Goal: Check status: Check status

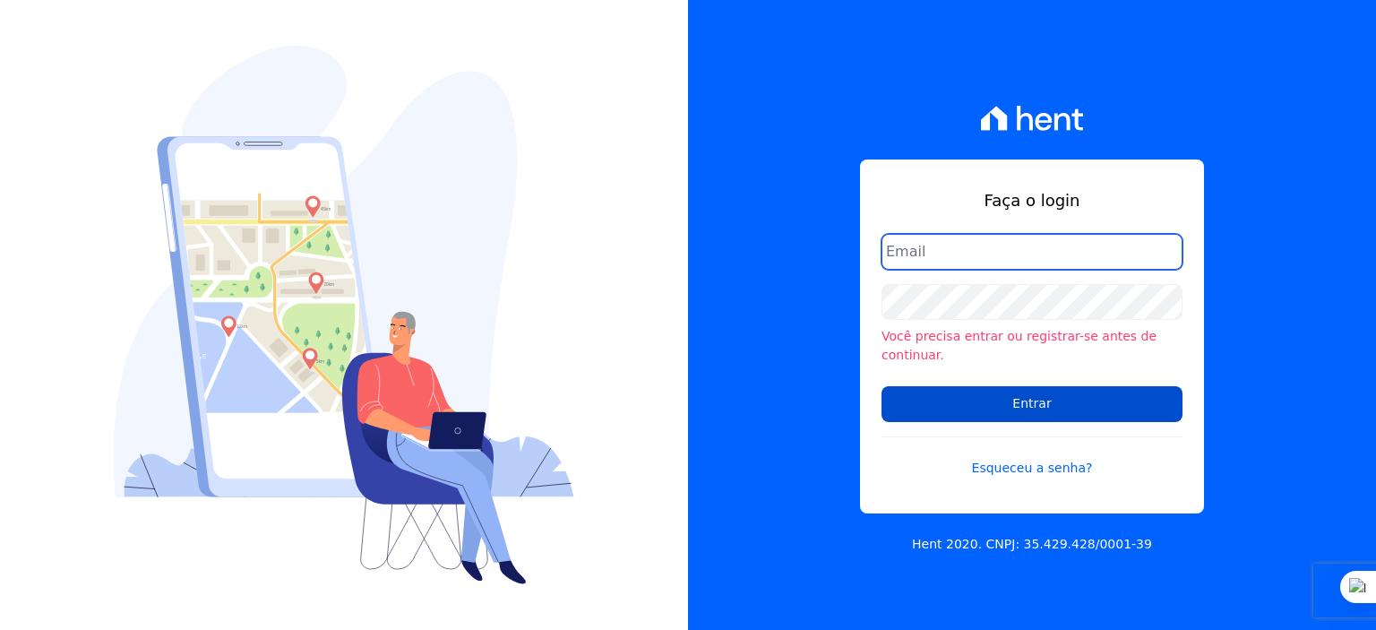
type input "rodrigo.villalva@grupozarin.com.br"
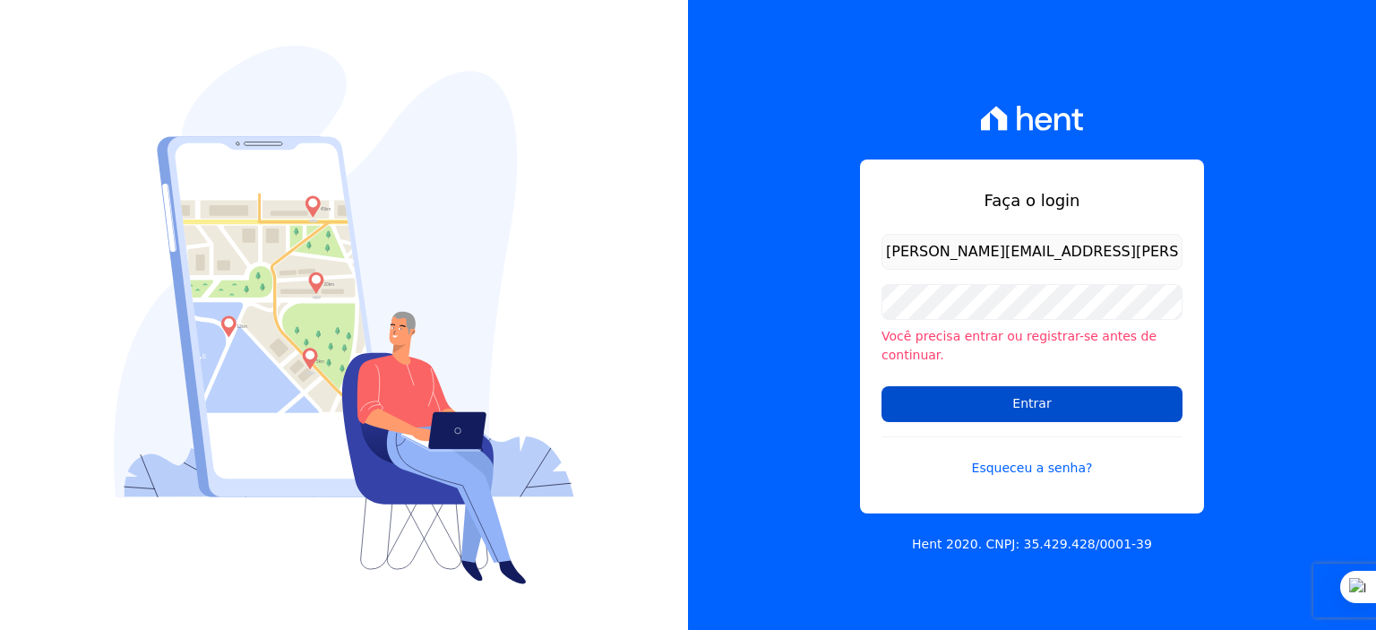
click at [1008, 395] on input "Entrar" at bounding box center [1032, 404] width 301 height 36
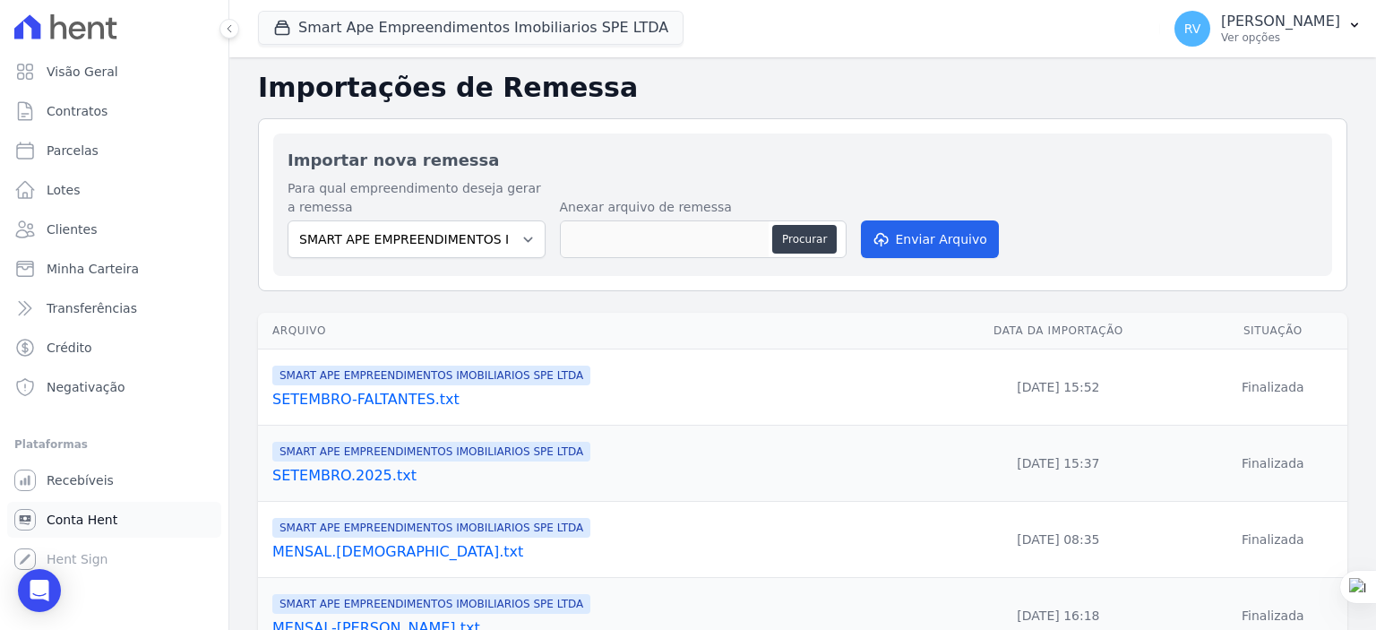
click at [73, 515] on span "Conta Hent" at bounding box center [82, 520] width 71 height 18
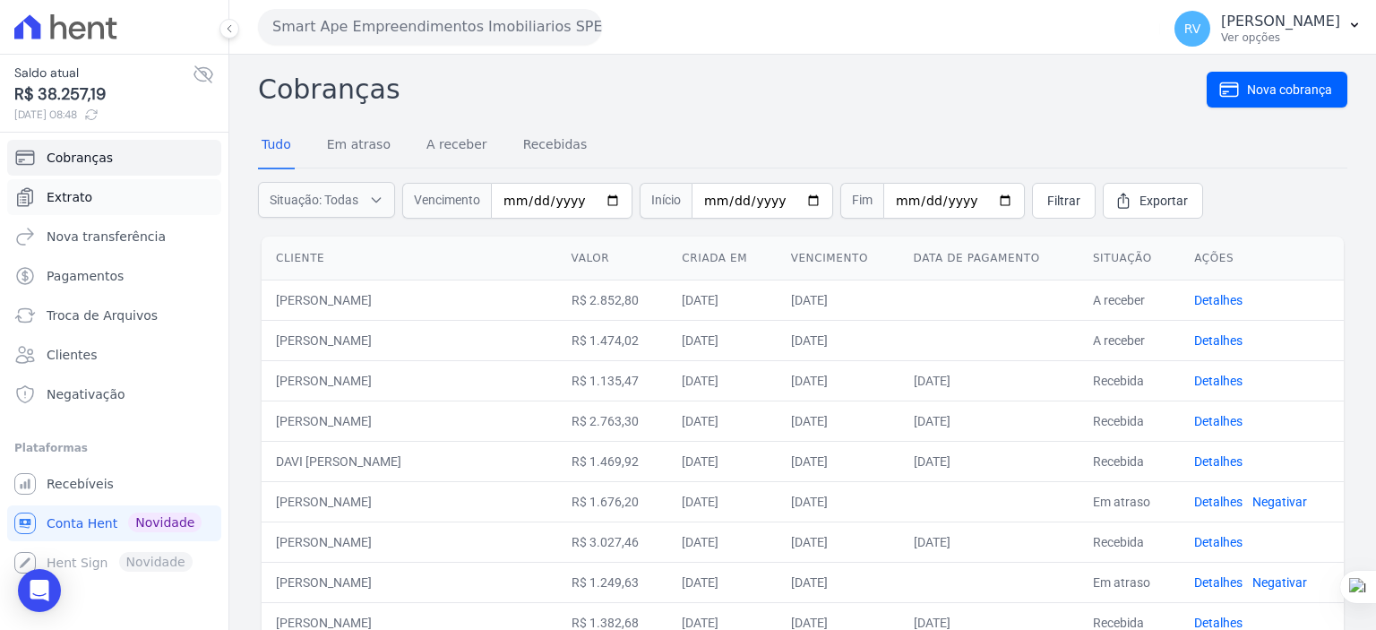
click at [65, 199] on span "Extrato" at bounding box center [70, 197] width 46 height 18
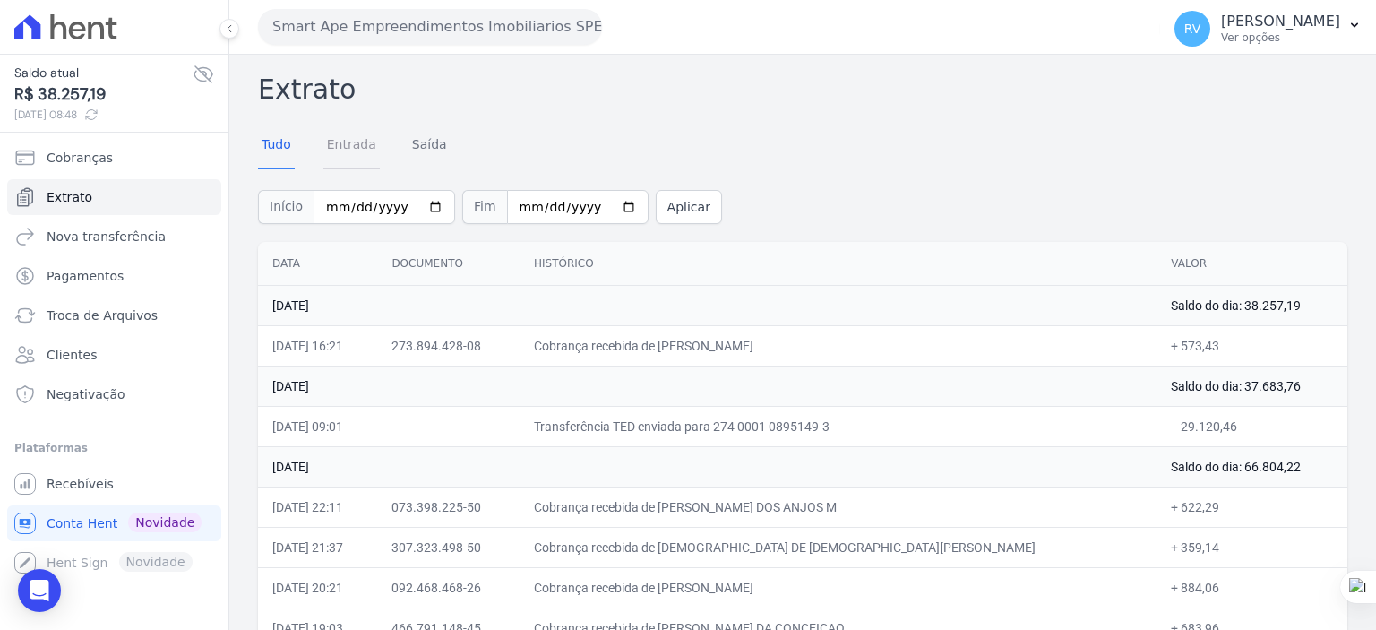
click at [348, 145] on link "Entrada" at bounding box center [351, 146] width 56 height 47
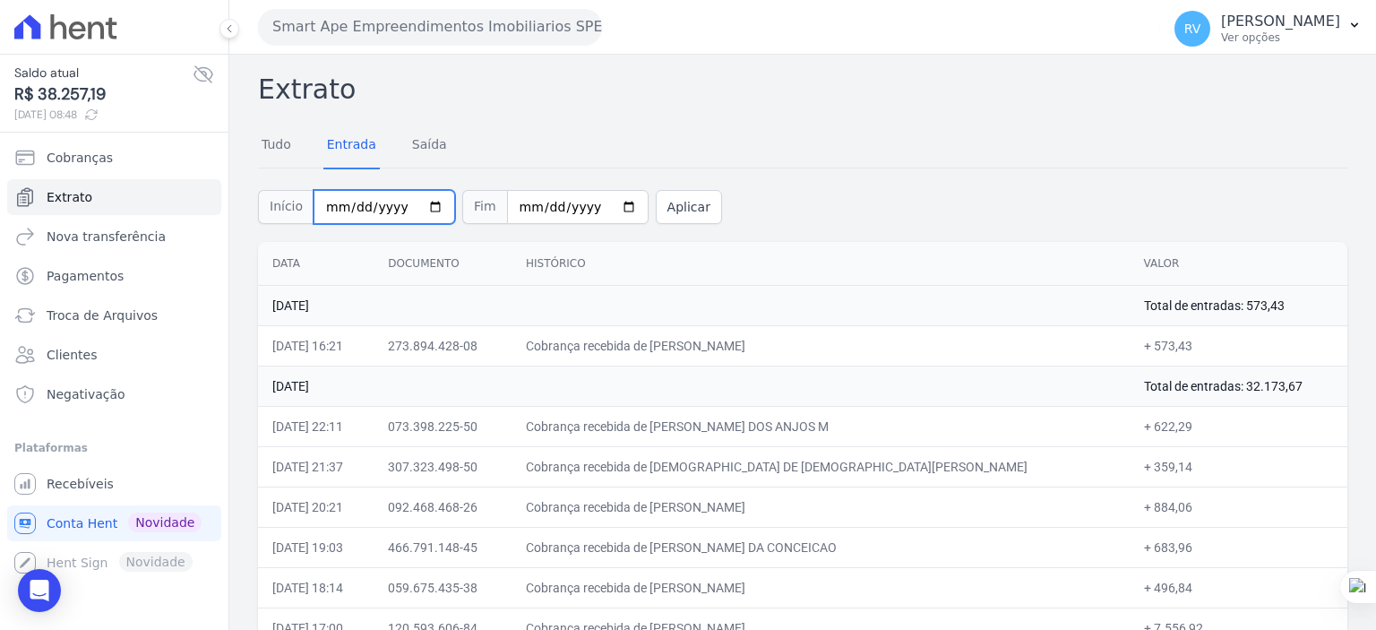
click at [424, 203] on input "2025-08-01" at bounding box center [385, 207] width 142 height 34
type input "2025-08-26"
click at [607, 198] on input "[DATE]" at bounding box center [578, 207] width 142 height 34
type input "2025-08-26"
click at [657, 218] on button "Aplicar" at bounding box center [689, 207] width 66 height 34
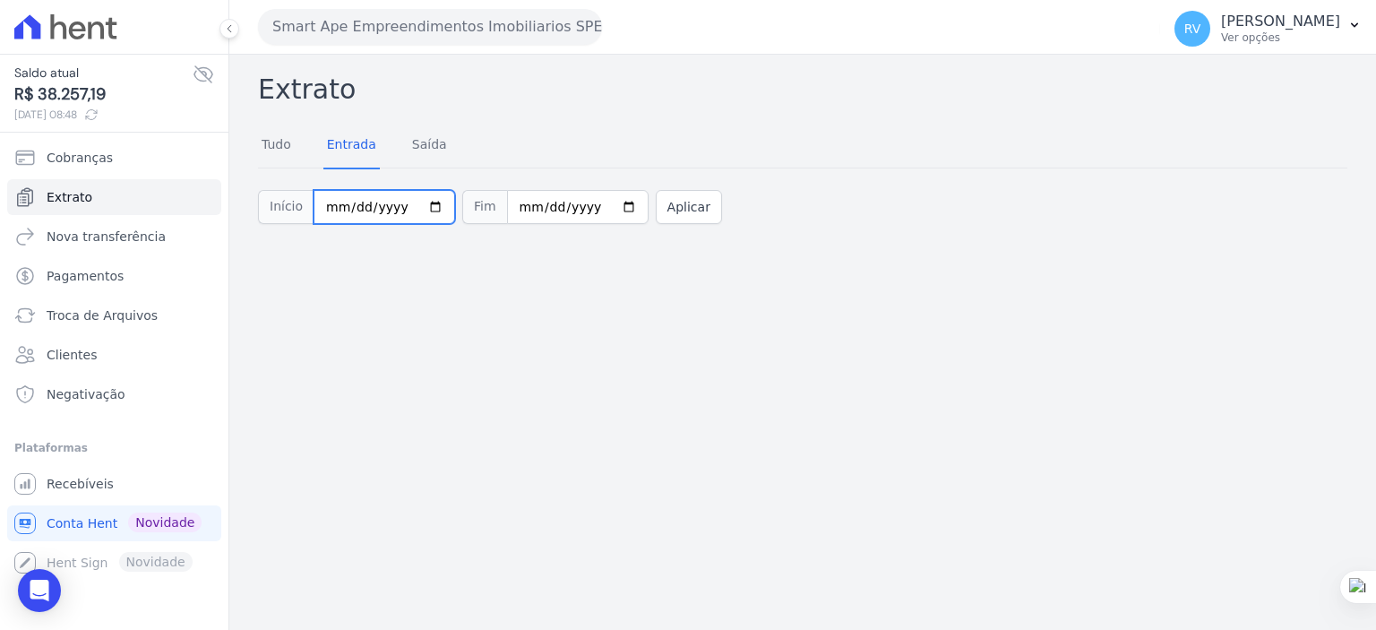
click at [426, 207] on input "[DATE]" at bounding box center [385, 207] width 142 height 34
type input "[DATE]"
click at [602, 205] on input "[DATE]" at bounding box center [578, 207] width 142 height 34
type input "[DATE]"
click at [656, 204] on button "Aplicar" at bounding box center [689, 207] width 66 height 34
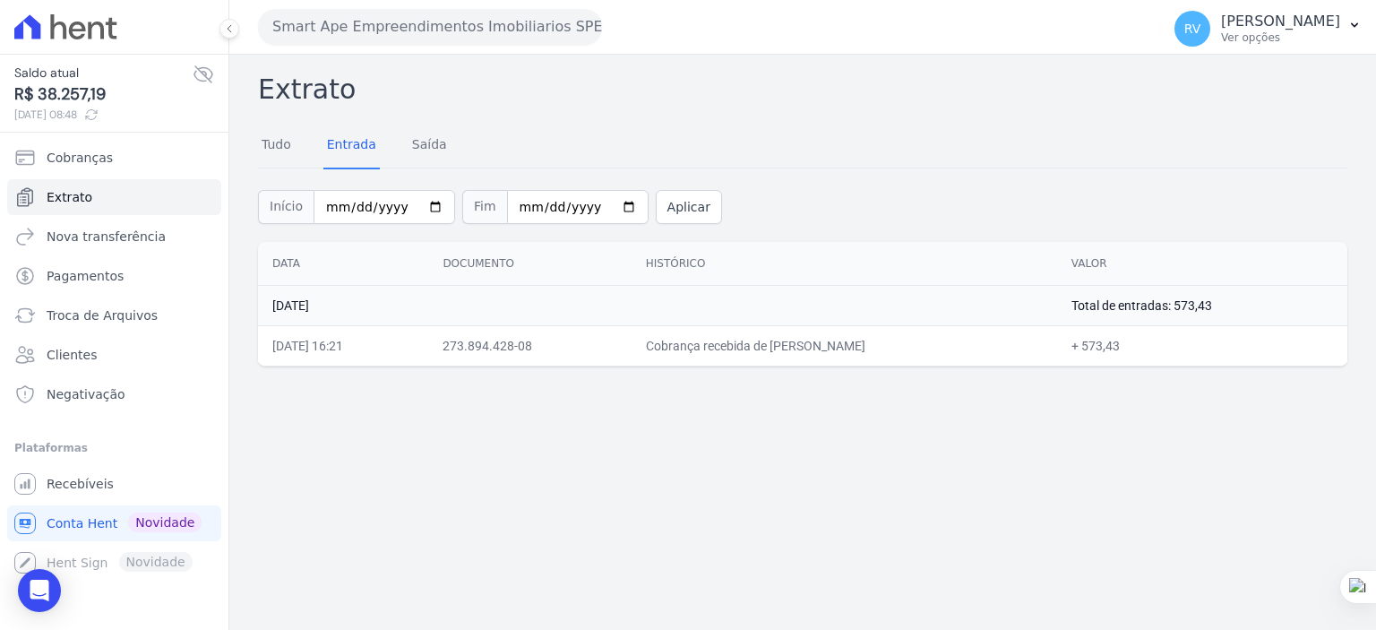
drag, startPoint x: 744, startPoint y: 342, endPoint x: 928, endPoint y: 351, distance: 184.8
click at [928, 351] on td "Cobrança recebida de RICARDO DO NASCIMENTO SANTOS" at bounding box center [845, 345] width 426 height 40
copy td "RICARDO DO NASCIMENTO SAN"
drag, startPoint x: 1132, startPoint y: 349, endPoint x: 1170, endPoint y: 349, distance: 38.5
click at [1170, 349] on td "+ 573,43" at bounding box center [1202, 345] width 290 height 40
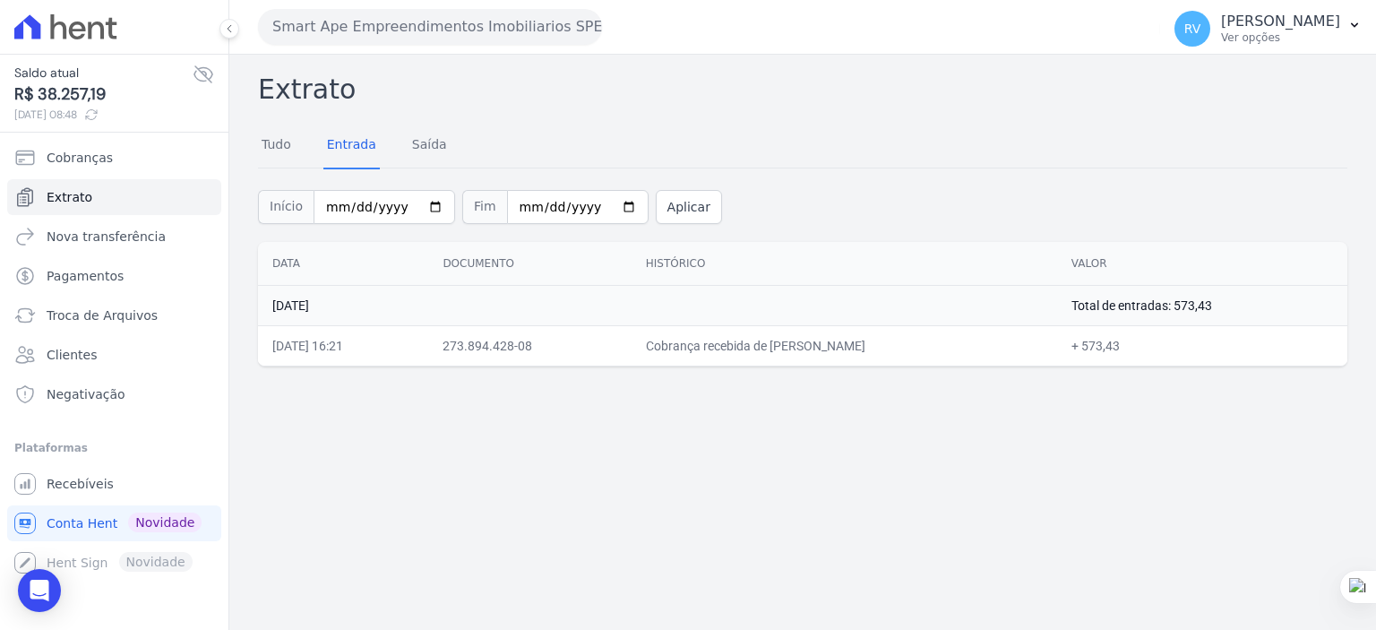
click at [1140, 344] on td "+ 573,43" at bounding box center [1202, 345] width 290 height 40
drag, startPoint x: 1137, startPoint y: 350, endPoint x: 1168, endPoint y: 349, distance: 31.4
click at [1168, 349] on td "+ 573,43" at bounding box center [1202, 345] width 290 height 40
copy td "573,43"
click at [667, 203] on button "Aplicar" at bounding box center [689, 207] width 66 height 34
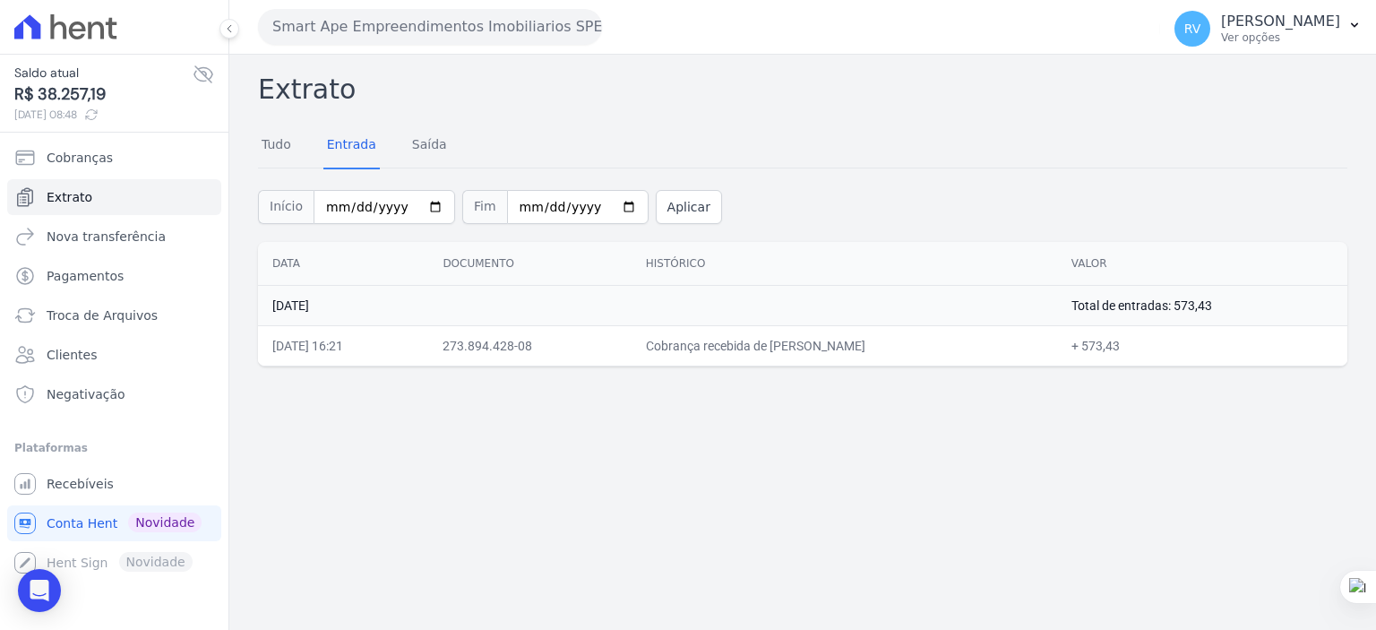
click at [706, 480] on div "Extrato Tudo Entrada [GEOGRAPHIC_DATA] Início [DATE] Fim [DATE] Aplicar Data Do…" at bounding box center [802, 342] width 1147 height 575
click at [419, 211] on input "[DATE]" at bounding box center [385, 207] width 142 height 34
type input "[DATE]"
click at [597, 202] on input "[DATE]" at bounding box center [578, 207] width 142 height 34
type input "[DATE]"
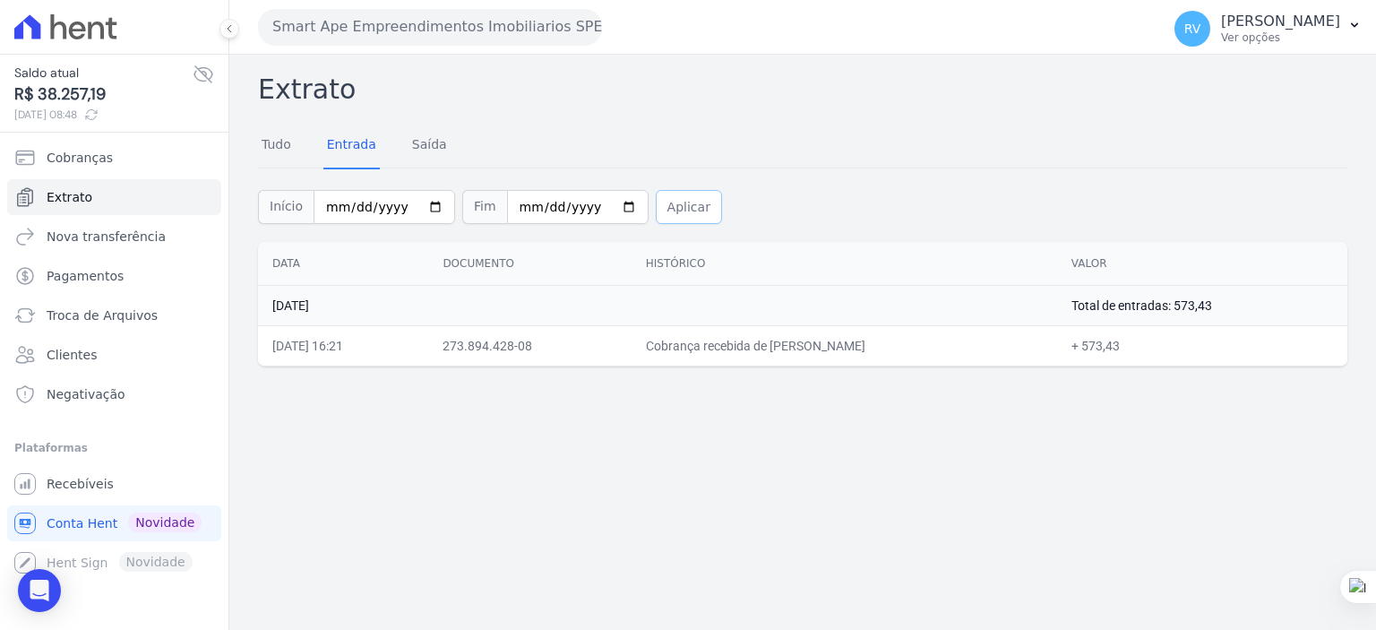
click at [683, 205] on button "Aplicar" at bounding box center [689, 207] width 66 height 34
